Goal: Task Accomplishment & Management: Complete application form

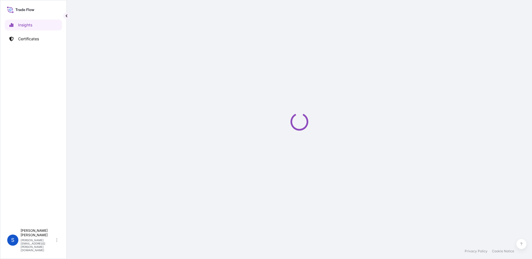
select select "2025"
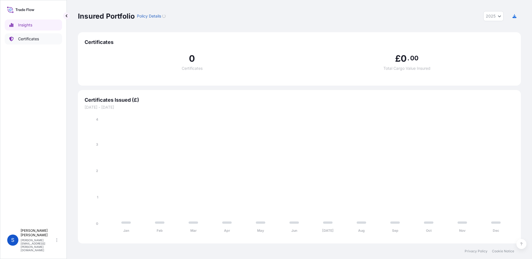
click at [21, 37] on p "Certificates" at bounding box center [28, 39] width 21 height 6
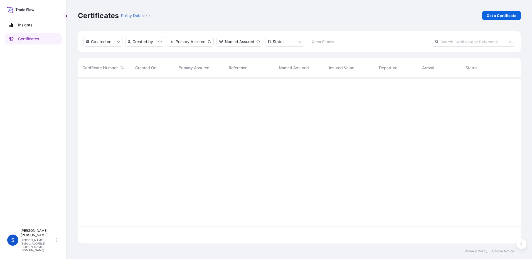
scroll to position [165, 439]
click at [497, 14] on p "Get a Certificate" at bounding box center [501, 16] width 30 height 6
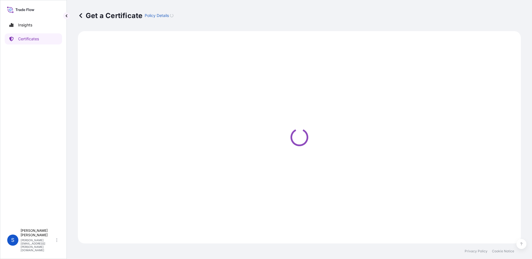
select select "Ocean Vessel"
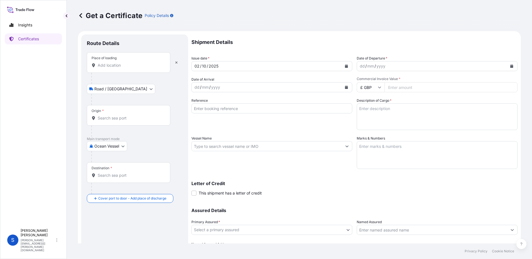
click at [105, 67] on input "Place of loading" at bounding box center [131, 66] width 66 height 6
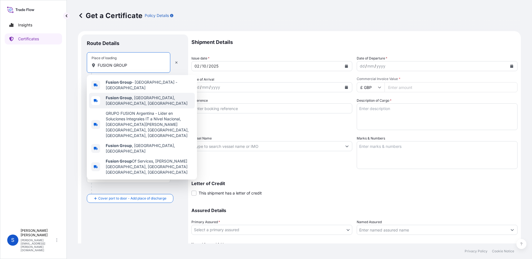
click at [114, 95] on b "Fusion Group" at bounding box center [119, 97] width 26 height 5
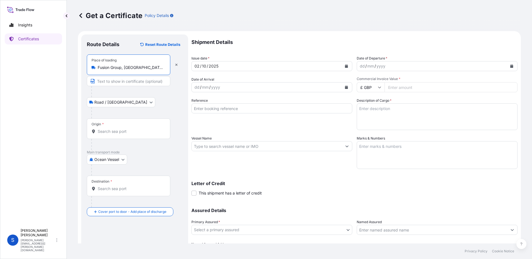
paste input "SI173-000009184/SI173-000009189"
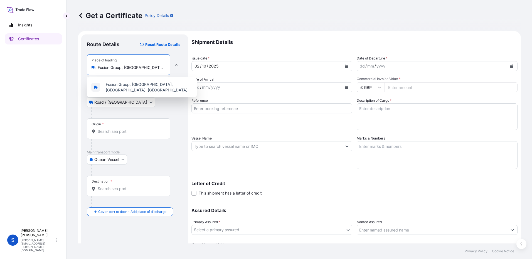
scroll to position [0, 100]
click at [132, 85] on span "Fusion Group, [GEOGRAPHIC_DATA], [GEOGRAPHIC_DATA], [GEOGRAPHIC_DATA]" at bounding box center [149, 87] width 87 height 11
type input "Fusion Group, [GEOGRAPHIC_DATA], [GEOGRAPHIC_DATA], [GEOGRAPHIC_DATA]"
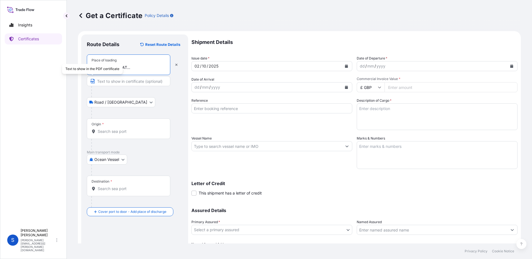
click at [92, 82] on icon "button" at bounding box center [93, 81] width 4 height 4
click at [93, 82] on icon "button" at bounding box center [92, 81] width 4 height 4
click at [142, 85] on input "Text to appear on certificate" at bounding box center [128, 81] width 83 height 10
paste input "SI173-000009184/SI173-000009189"
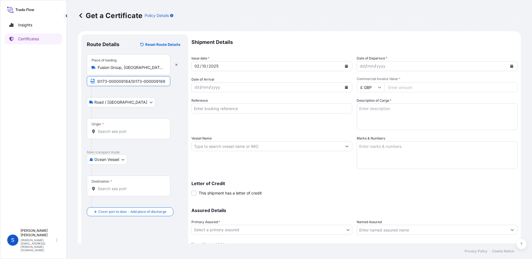
type input "SI173-000009184/SI173-000009189"
click at [110, 131] on input "Origin *" at bounding box center [131, 132] width 66 height 6
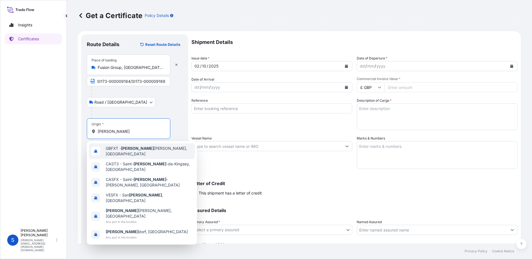
click at [142, 148] on span "GBFXT - [PERSON_NAME], [GEOGRAPHIC_DATA]" at bounding box center [149, 151] width 87 height 11
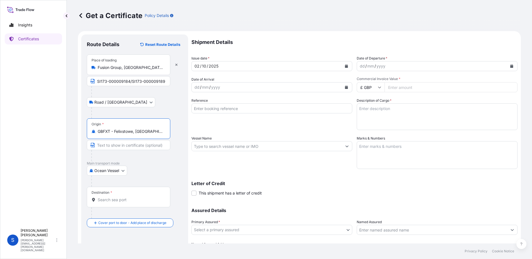
type input "GBFXT - Felixstowe, [GEOGRAPHIC_DATA]"
click at [118, 200] on input "Destination *" at bounding box center [131, 200] width 66 height 6
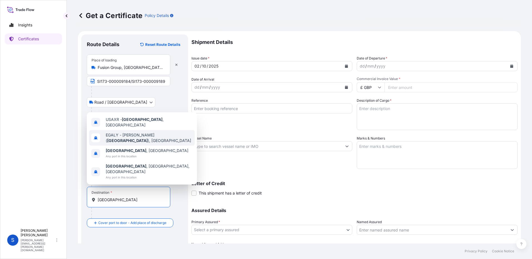
click at [127, 146] on div "[PERSON_NAME] ( [GEOGRAPHIC_DATA] ), [GEOGRAPHIC_DATA]" at bounding box center [142, 138] width 106 height 16
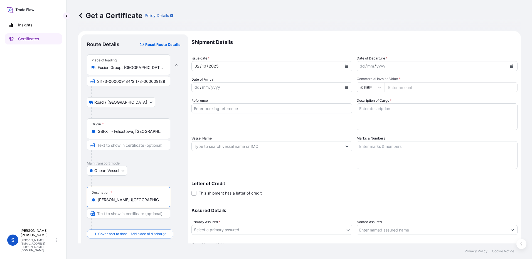
type input "[PERSON_NAME] ([GEOGRAPHIC_DATA]), [GEOGRAPHIC_DATA]"
click at [224, 110] on input "Reference" at bounding box center [271, 108] width 161 height 10
paste input "SI173-000009184/SI173-000009189"
type input "SI173-000009184/SI173-000009189"
click at [231, 144] on input "Vessel Name" at bounding box center [267, 146] width 150 height 10
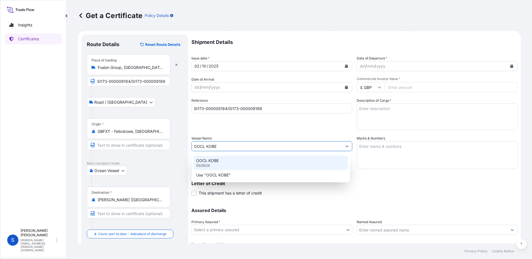
click at [213, 162] on p "OOCL KOBE" at bounding box center [207, 161] width 23 height 6
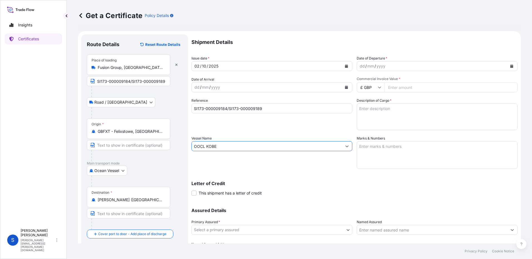
type input "OOCL KOBE"
click at [373, 118] on textarea "Description of Cargo *" at bounding box center [437, 116] width 161 height 27
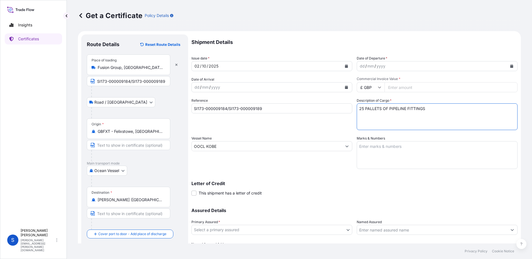
type textarea "25 PALLETS OF PIPELINE FITTINGS"
click at [377, 146] on textarea "Marks & Numbers" at bounding box center [437, 155] width 161 height 28
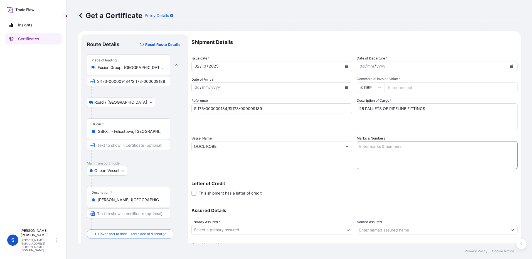
paste textarea "MODERN GAS CO [GEOGRAPHIC_DATA] Cargo X ID: fc512c31-b21d-4230-9d6f-1e53ef53a53…"
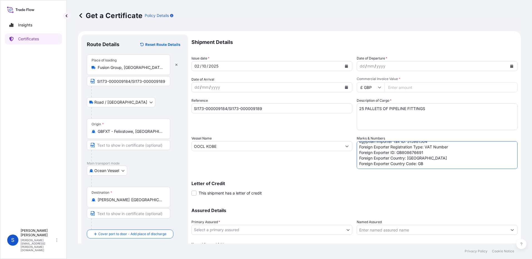
scroll to position [28, 0]
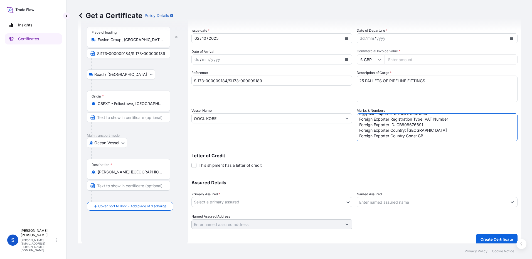
type textarea "MODERN GAS CO [GEOGRAPHIC_DATA] Cargo X ID: fc512c31-b21d-4230-9d6f-1e53ef53a53…"
click at [290, 205] on body "Insights Certificates S [PERSON_NAME] [PERSON_NAME][EMAIL_ADDRESS][PERSON_NAME]…" at bounding box center [266, 129] width 532 height 259
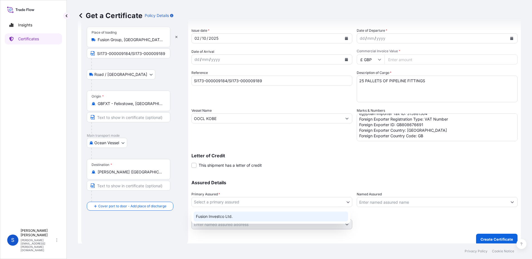
click at [255, 216] on div "Fusion Investco Ltd." at bounding box center [271, 217] width 154 height 10
select select "31961"
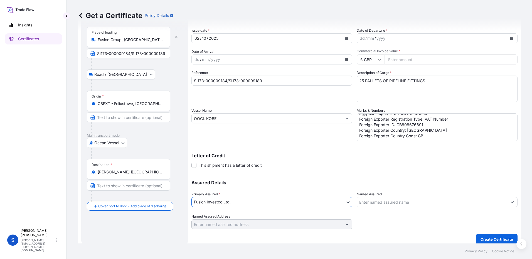
click at [410, 204] on input "Named Assured" at bounding box center [432, 202] width 150 height 10
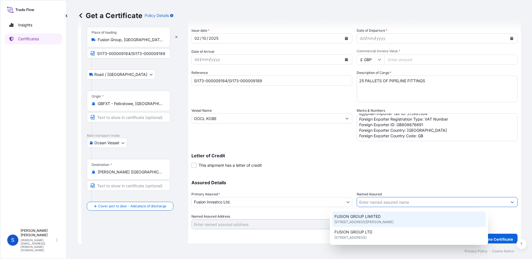
click at [393, 220] on span "[STREET_ADDRESS][PERSON_NAME]" at bounding box center [363, 222] width 59 height 6
type input "FUSION GROUP LIMITED"
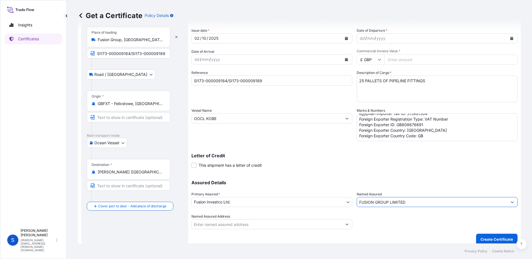
click at [312, 226] on input "Named Assured Address" at bounding box center [267, 224] width 150 height 10
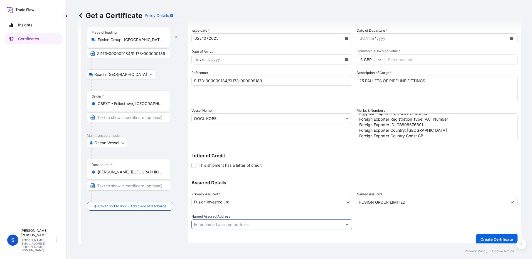
click at [347, 226] on button "Show suggestions" at bounding box center [347, 224] width 10 height 10
click at [392, 60] on input "Commercial Invoice Value *" at bounding box center [450, 60] width 133 height 10
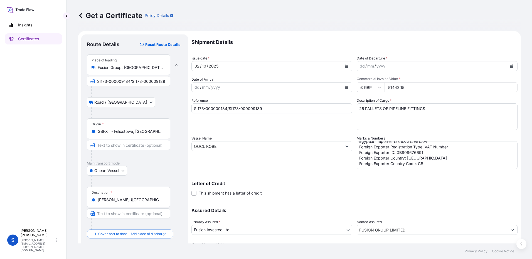
scroll to position [33, 0]
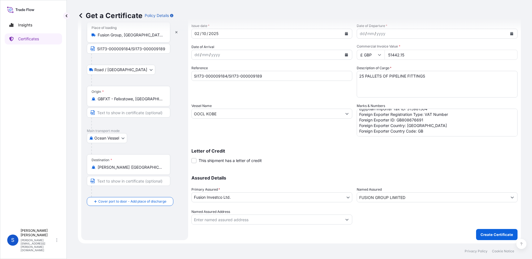
type input "51442.15"
click at [487, 233] on p "Create Certificate" at bounding box center [496, 235] width 33 height 6
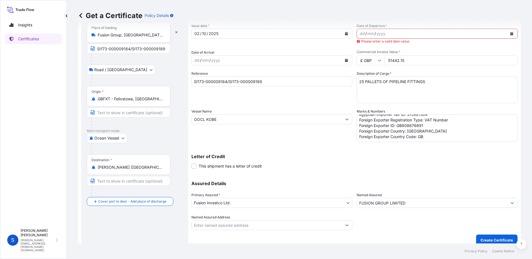
click at [359, 34] on div "dd" at bounding box center [362, 33] width 6 height 7
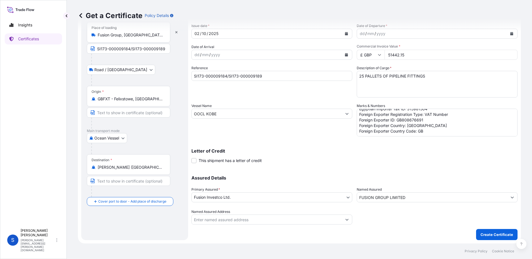
click at [359, 34] on div "dd" at bounding box center [362, 33] width 6 height 7
click at [449, 180] on div "Assured Details Primary Assured * Fusion Investco Ltd. Fusion Investco Ltd. Nam…" at bounding box center [354, 197] width 326 height 56
click at [396, 31] on div "Get a Certificate Policy Details" at bounding box center [299, 15] width 443 height 31
click at [489, 234] on p "Create Certificate" at bounding box center [496, 235] width 33 height 6
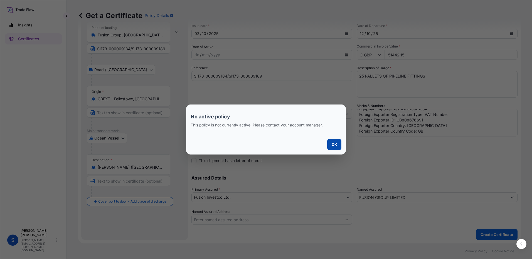
click at [335, 143] on p "OK" at bounding box center [334, 145] width 5 height 6
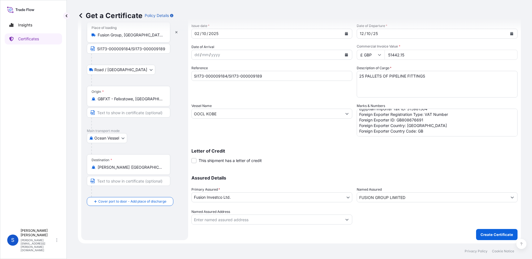
click at [339, 163] on div "Letter of Credit This shipment has a letter of credit Letter of credit * Letter…" at bounding box center [354, 156] width 326 height 15
drag, startPoint x: 387, startPoint y: 226, endPoint x: 307, endPoint y: 131, distance: 124.5
click at [307, 131] on div "Vessel Name OOCL KOBE" at bounding box center [271, 119] width 161 height 33
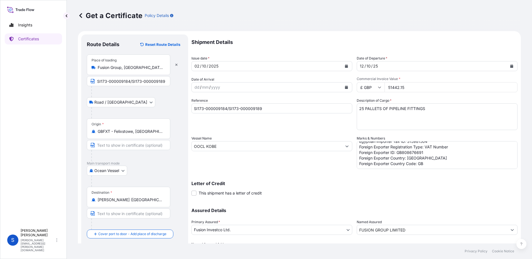
click at [385, 68] on div "12 / 10 / 25" at bounding box center [432, 66] width 150 height 10
click at [509, 66] on button "Calendar" at bounding box center [511, 66] width 9 height 9
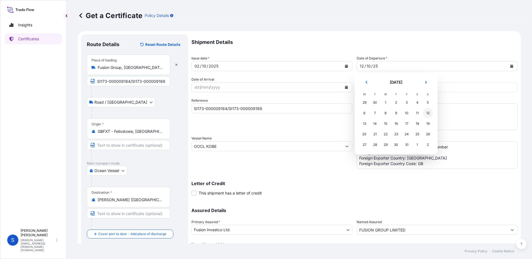
click at [427, 113] on div "12" at bounding box center [428, 113] width 10 height 10
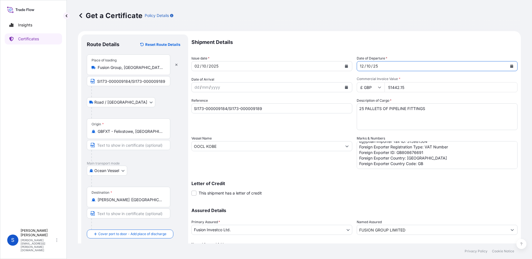
click at [419, 184] on p "Letter of Credit" at bounding box center [354, 183] width 326 height 4
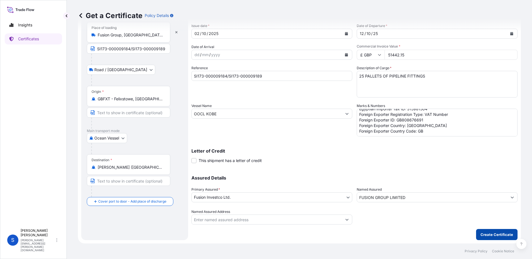
click at [490, 235] on p "Create Certificate" at bounding box center [496, 235] width 33 height 6
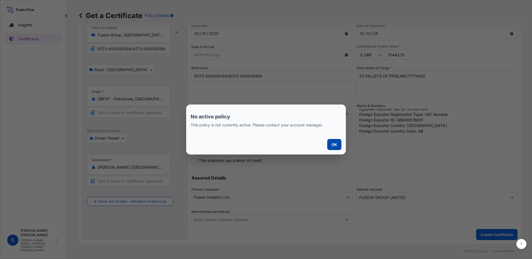
click at [335, 146] on p "OK" at bounding box center [334, 145] width 5 height 6
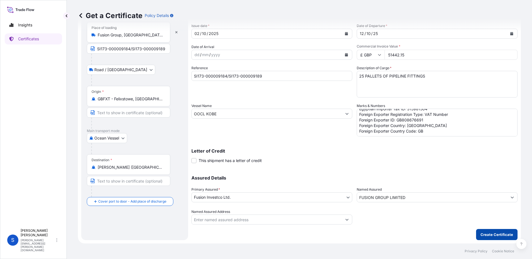
click at [488, 234] on p "Create Certificate" at bounding box center [496, 235] width 33 height 6
